Goal: Task Accomplishment & Management: Manage account settings

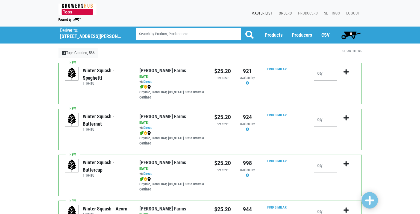
click at [282, 13] on link "Orders" at bounding box center [283, 13] width 19 height 10
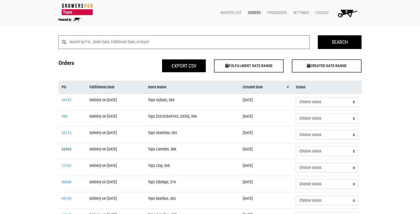
click at [69, 149] on link "66494" at bounding box center [67, 149] width 10 height 5
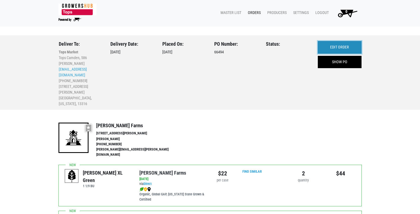
click at [337, 46] on link "EDIT ORDER" at bounding box center [340, 47] width 44 height 13
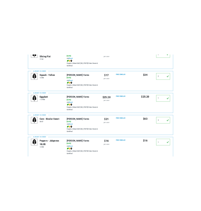
scroll to position [273, 0]
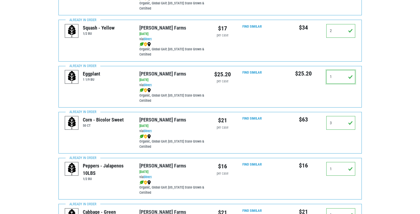
click at [333, 70] on input "1" at bounding box center [340, 77] width 29 height 14
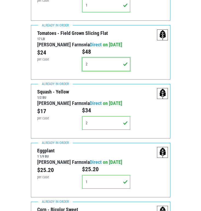
click at [112, 78] on div "Tomatoes - Field Grown Slicing Flat 17 [PERSON_NAME][GEOGRAPHIC_DATA] via Direc…" at bounding box center [100, 52] width 139 height 55
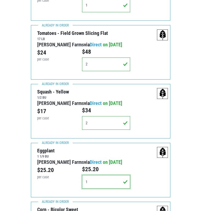
click at [102, 181] on input "1" at bounding box center [106, 182] width 48 height 14
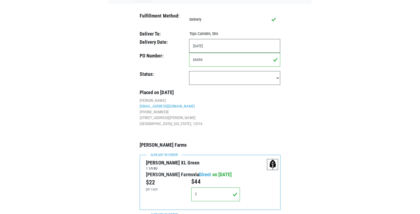
scroll to position [0, 0]
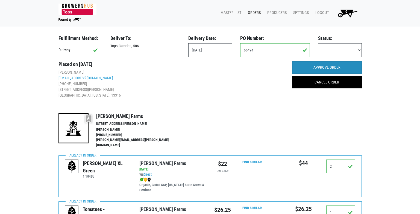
type input "0"
click at [323, 69] on input "APPROVE ORDER" at bounding box center [327, 67] width 70 height 13
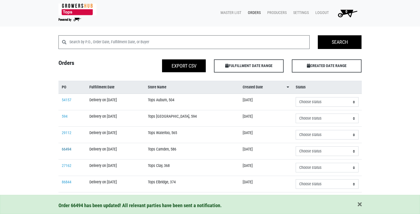
click at [63, 148] on link "66494" at bounding box center [67, 149] width 10 height 5
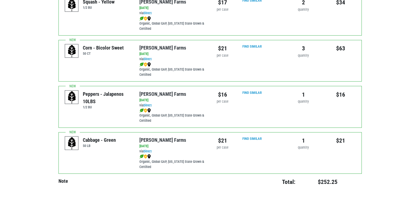
scroll to position [309, 0]
